Goal: Navigation & Orientation: Go to known website

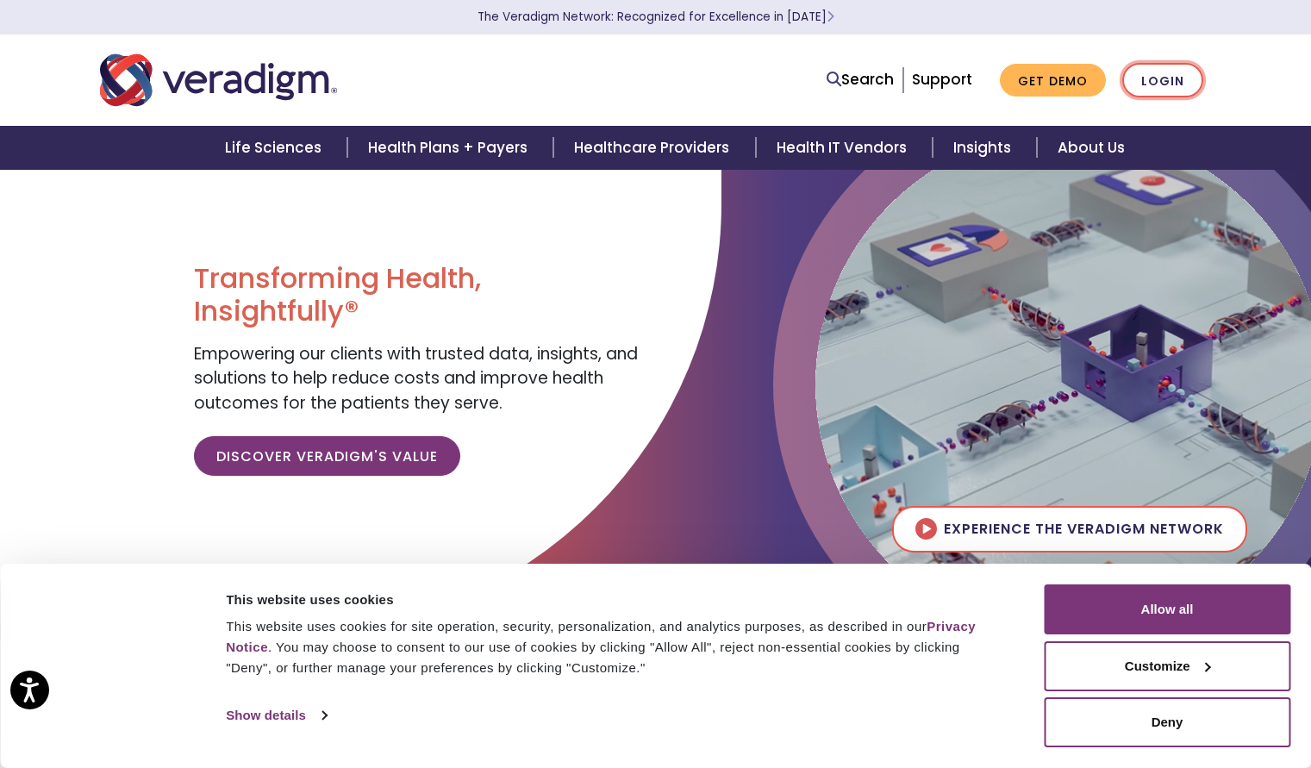
click at [1169, 84] on link "Login" at bounding box center [1162, 80] width 81 height 35
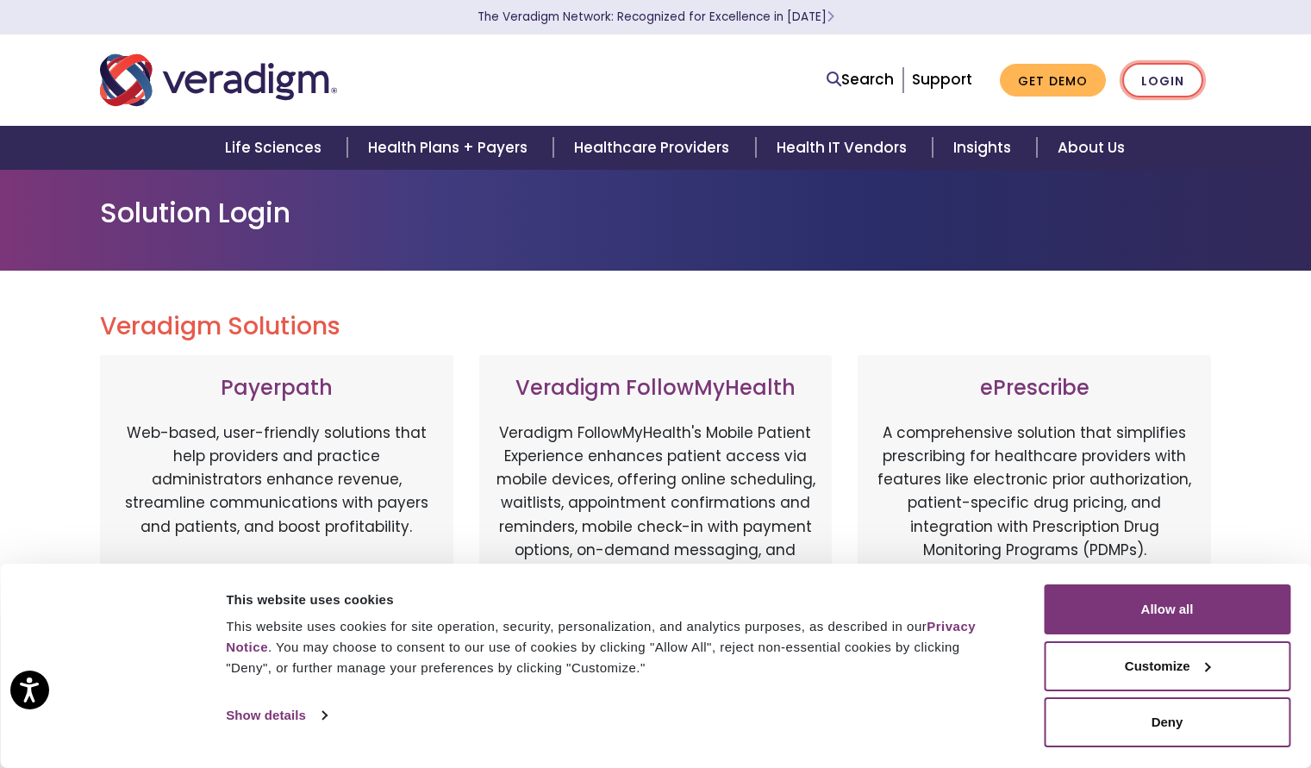
click at [1169, 84] on link "Login" at bounding box center [1162, 80] width 81 height 35
